Goal: Task Accomplishment & Management: Manage account settings

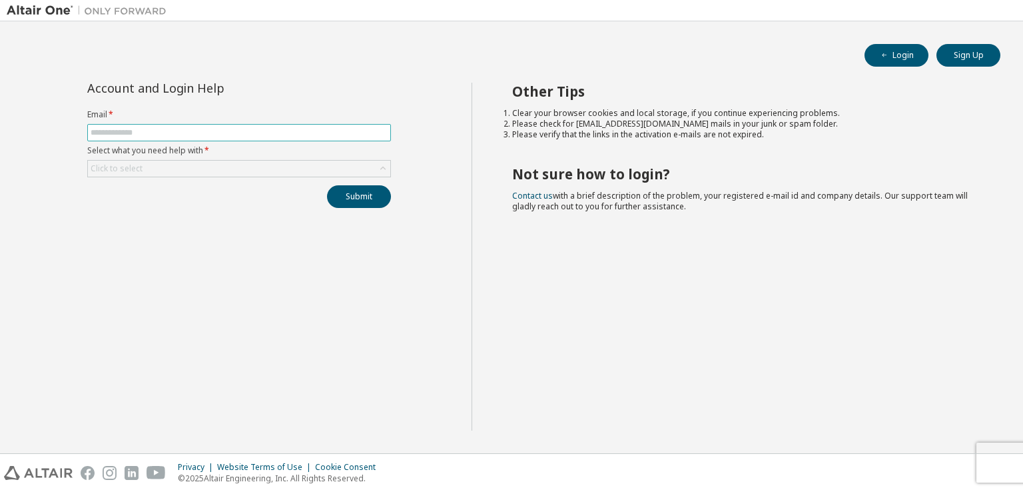
click at [197, 138] on span at bounding box center [239, 132] width 304 height 17
click at [195, 127] on input "text" at bounding box center [239, 132] width 297 height 11
type input "**********"
click at [168, 171] on div "Click to select" at bounding box center [239, 169] width 303 height 16
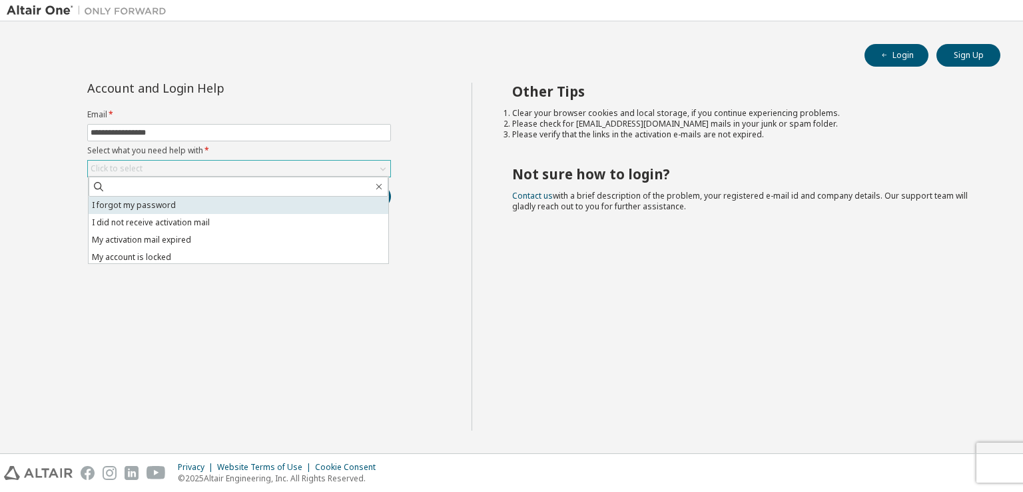
click at [169, 206] on li "I forgot my password" at bounding box center [239, 205] width 300 height 17
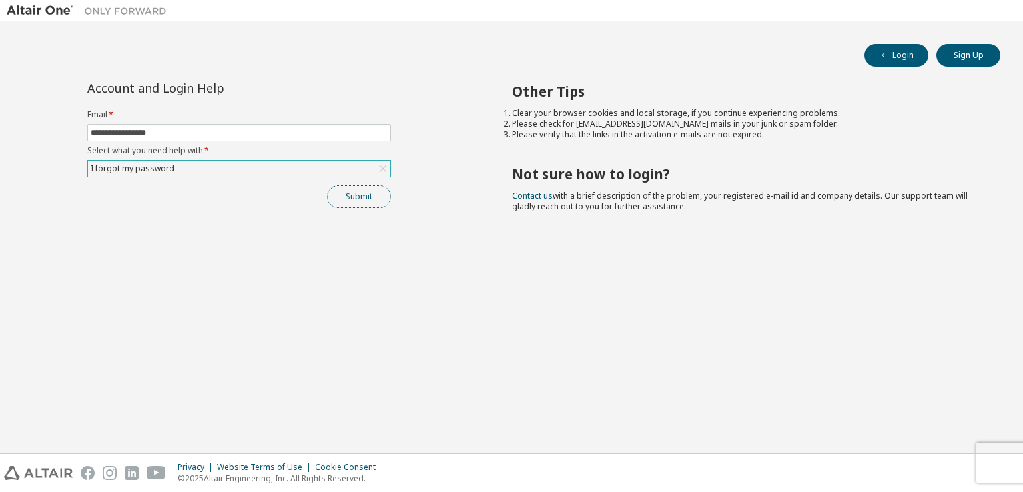
click at [346, 200] on button "Submit" at bounding box center [359, 196] width 64 height 23
